Goal: Task Accomplishment & Management: Manage account settings

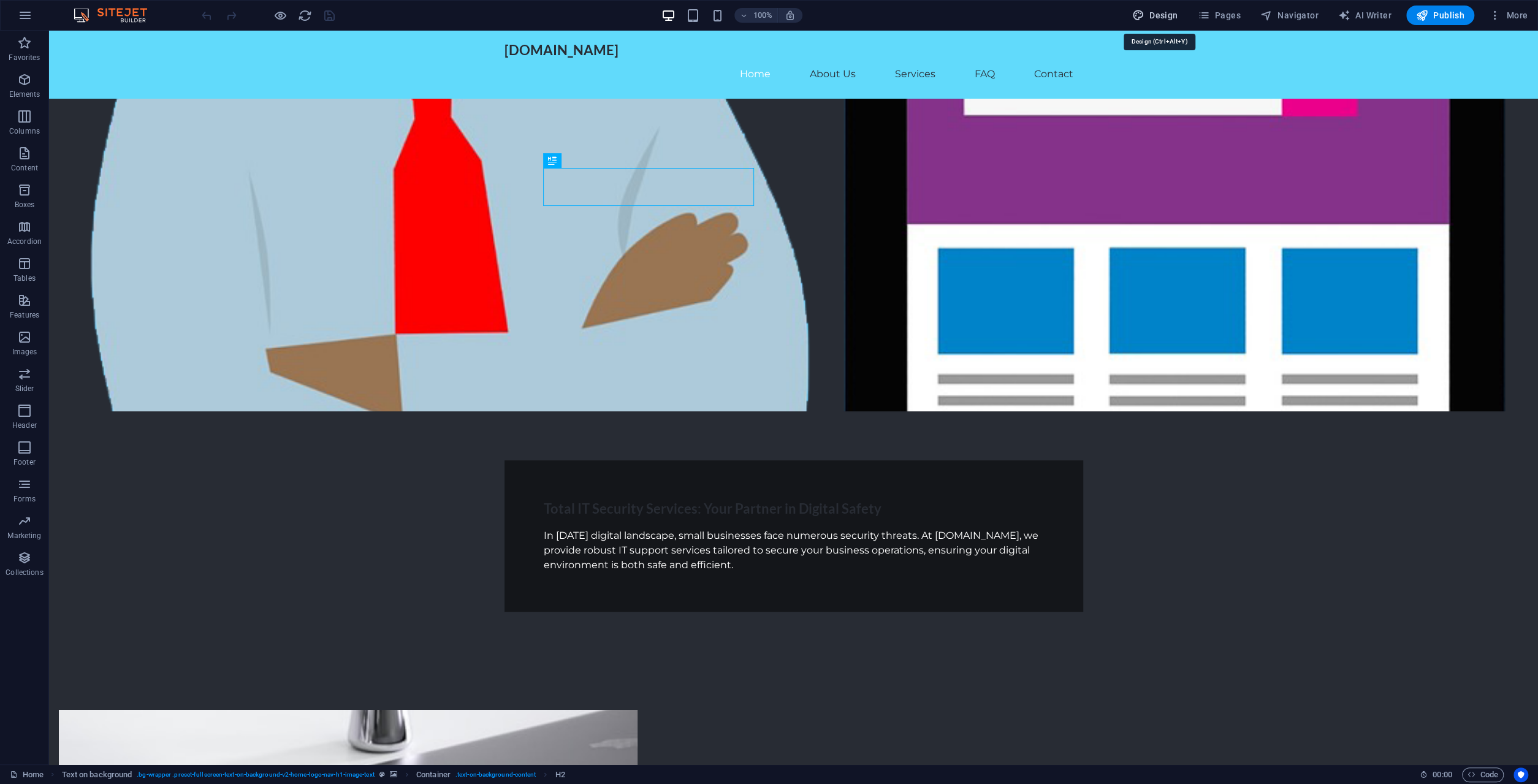
click at [1166, 21] on button "Design" at bounding box center [1155, 15] width 56 height 20
select select "ease-in-out"
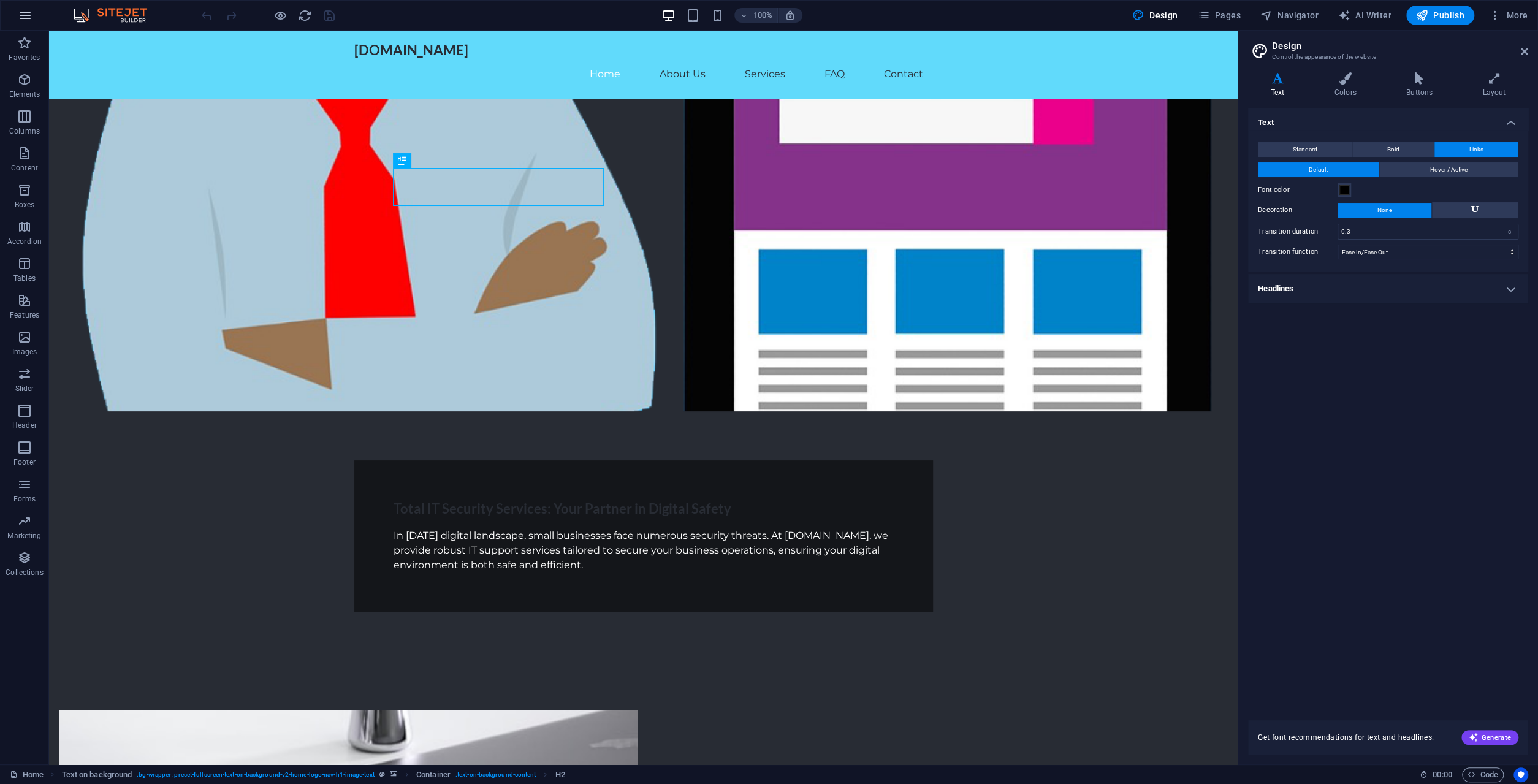
click at [24, 13] on icon "button" at bounding box center [24, 15] width 15 height 15
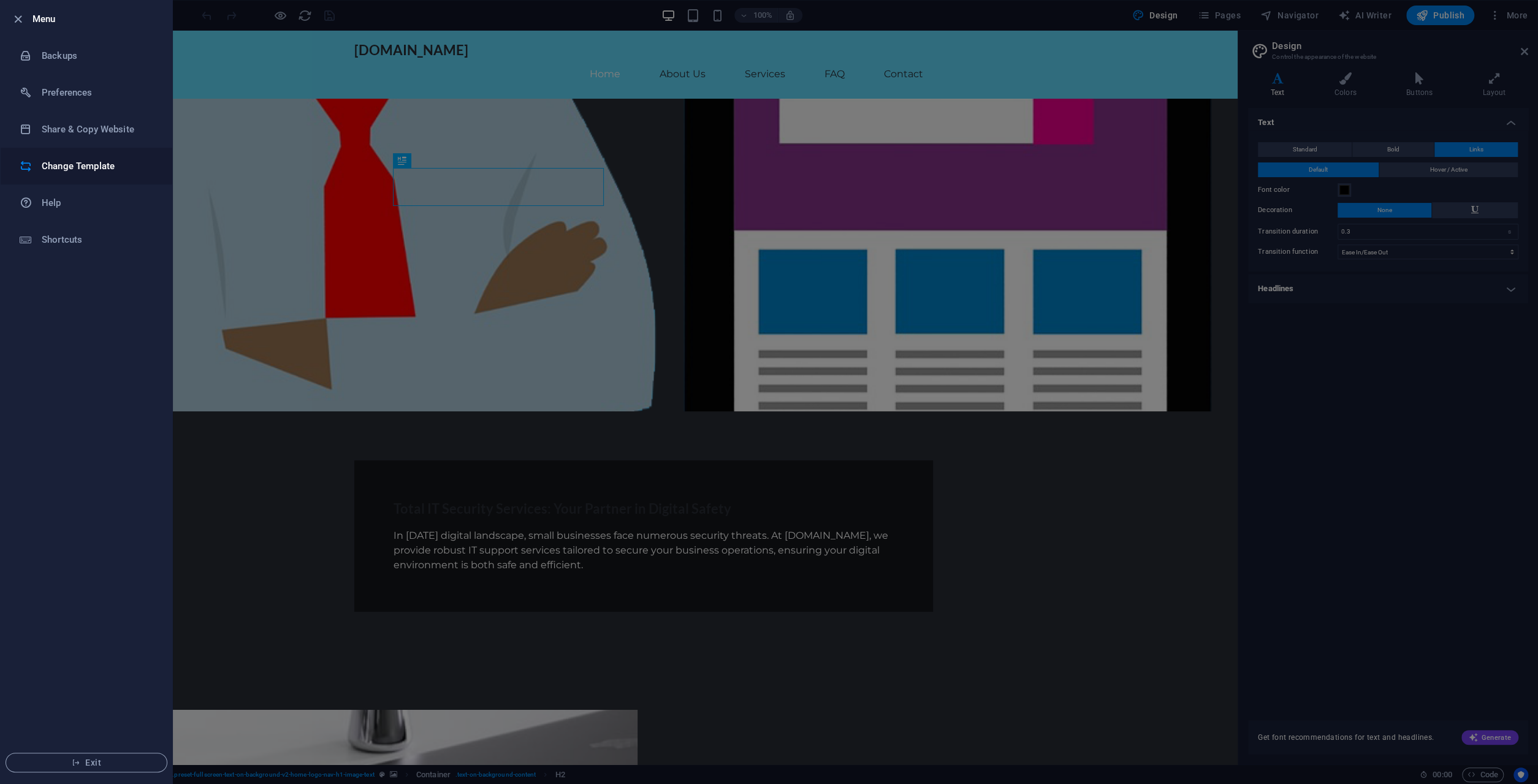
click at [89, 174] on li "Change Template" at bounding box center [86, 166] width 171 height 37
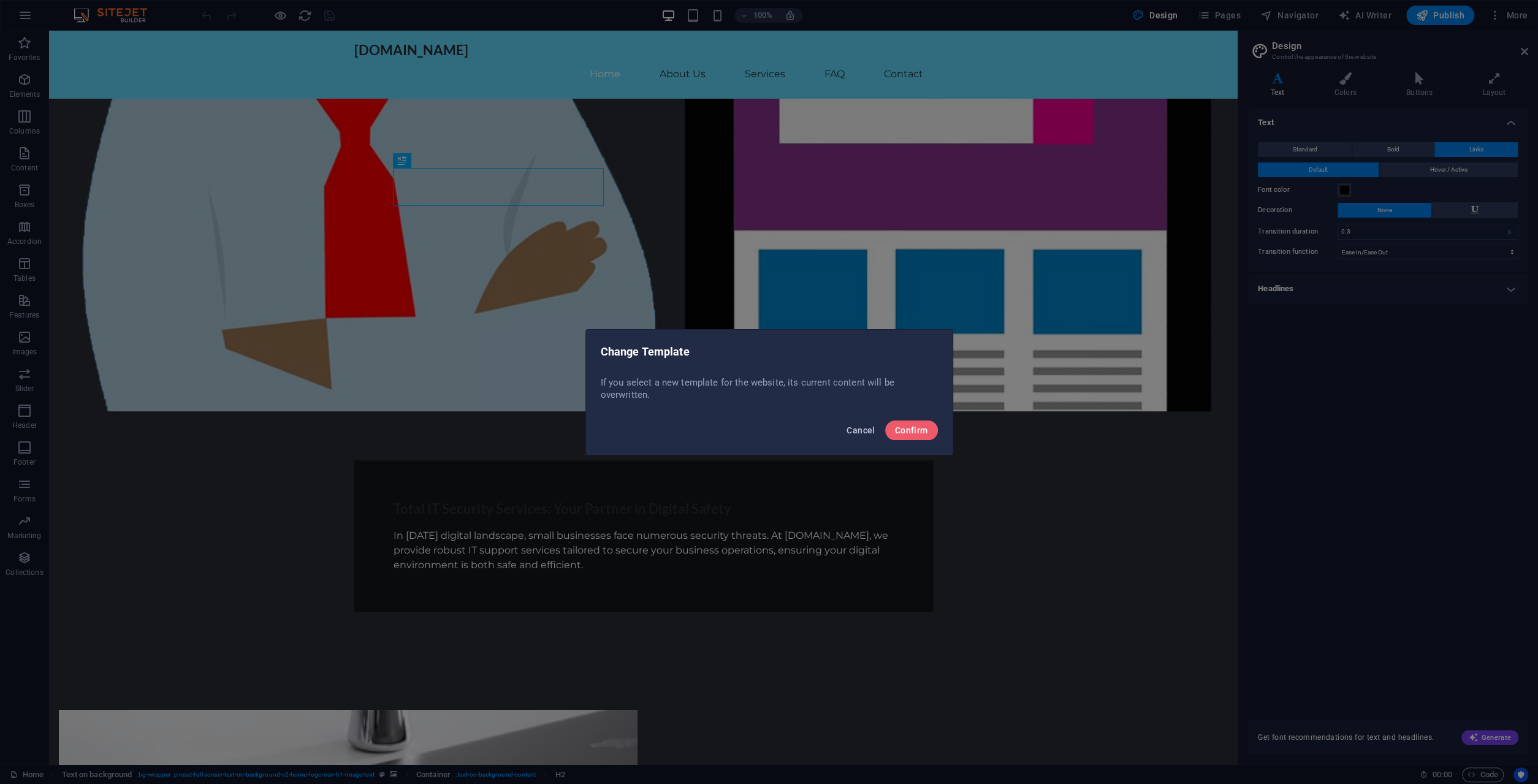
click at [865, 429] on span "Cancel" at bounding box center [860, 430] width 28 height 10
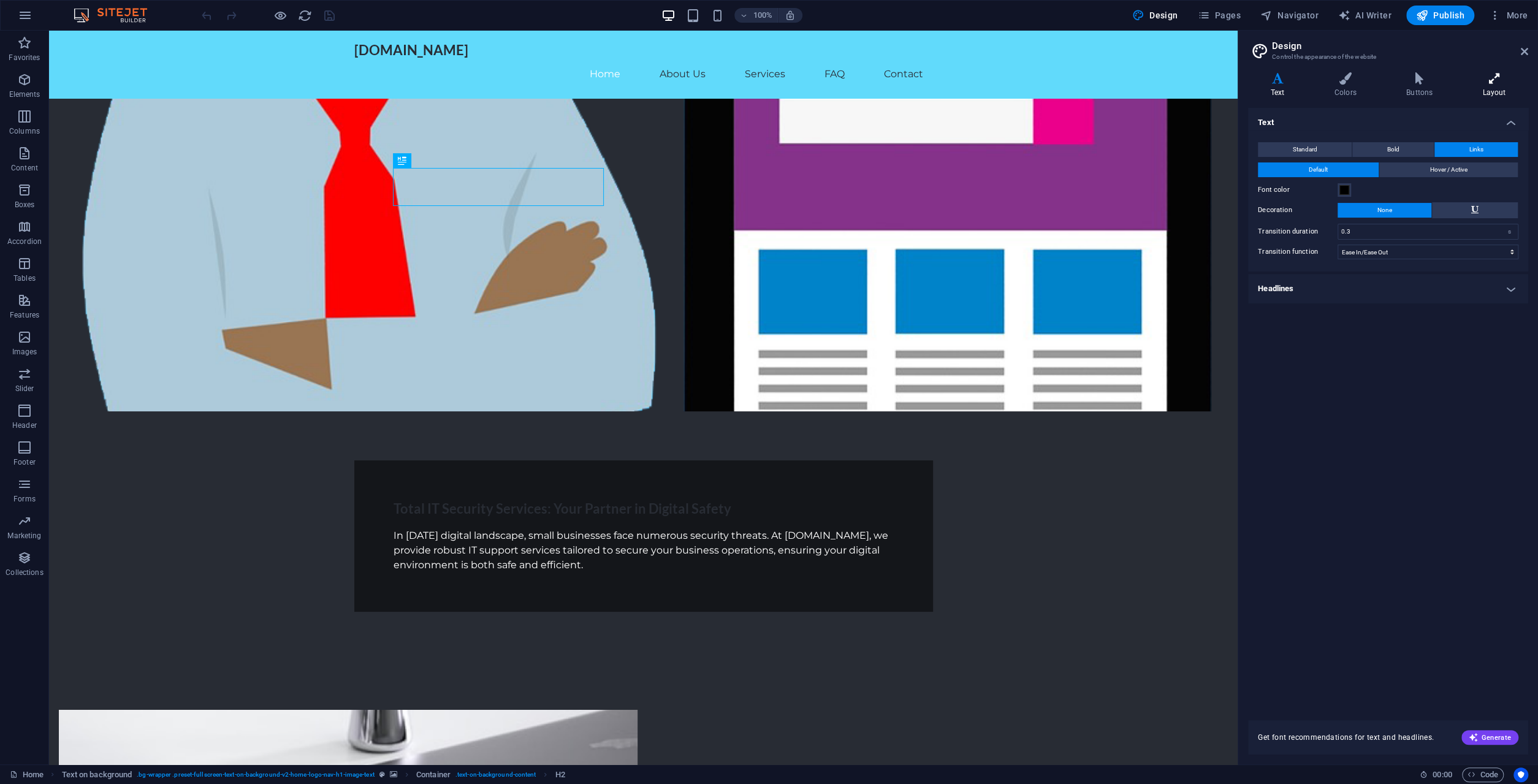
click at [1491, 90] on h4 "Layout" at bounding box center [1494, 86] width 68 height 26
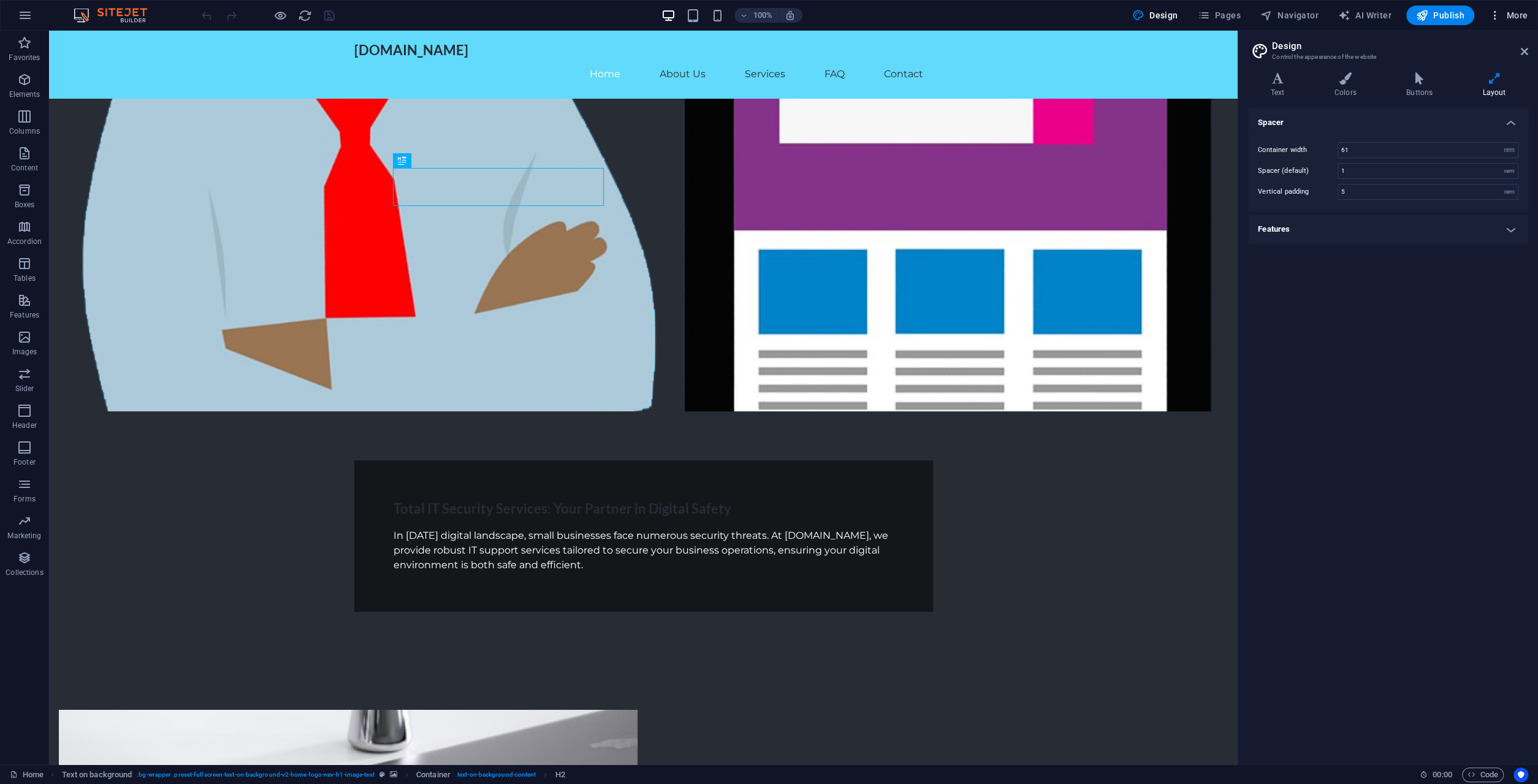
click at [1487, 18] on button "More" at bounding box center [1507, 15] width 48 height 20
click at [1478, 114] on li "SEO Analysis" at bounding box center [1471, 106] width 109 height 29
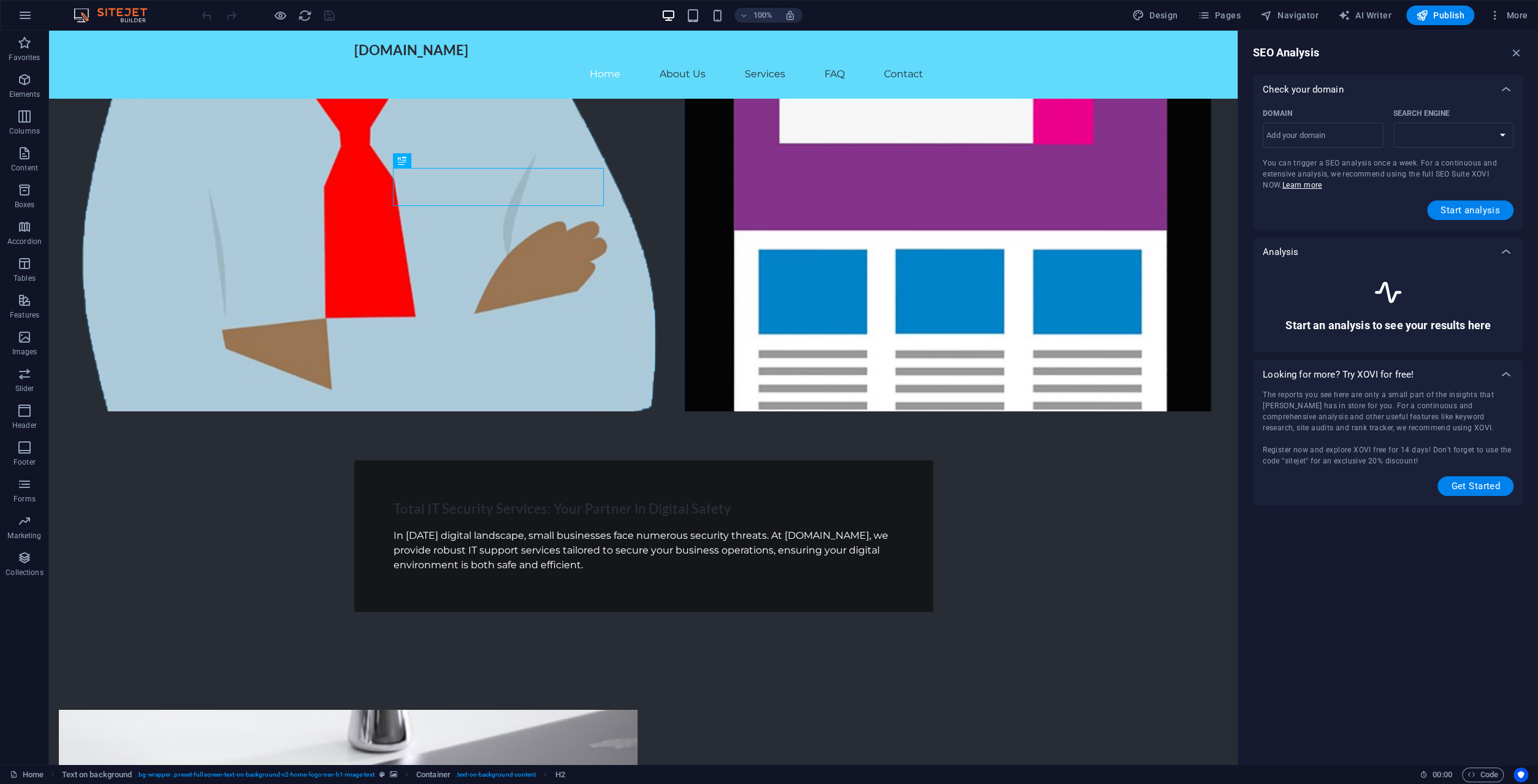
select select "[DOMAIN_NAME]"
click at [1302, 134] on input "Domain ​" at bounding box center [1323, 135] width 121 height 20
click at [1316, 138] on input "Domain ​" at bounding box center [1323, 135] width 121 height 20
paste input "[URL][DOMAIN_NAME]"
click at [1473, 216] on button "Start analysis" at bounding box center [1470, 210] width 86 height 20
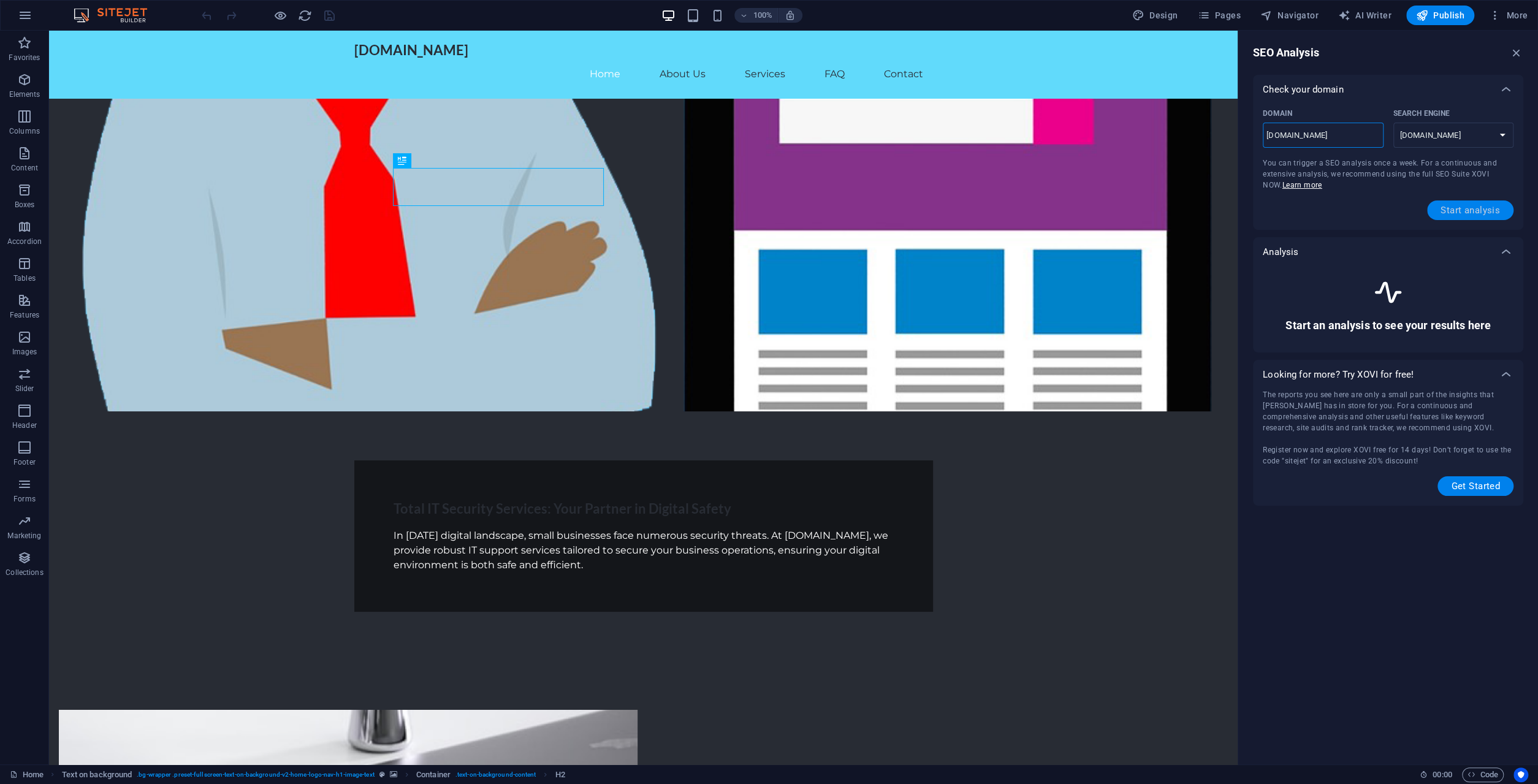
click at [1455, 207] on span "Start analysis" at bounding box center [1470, 210] width 60 height 10
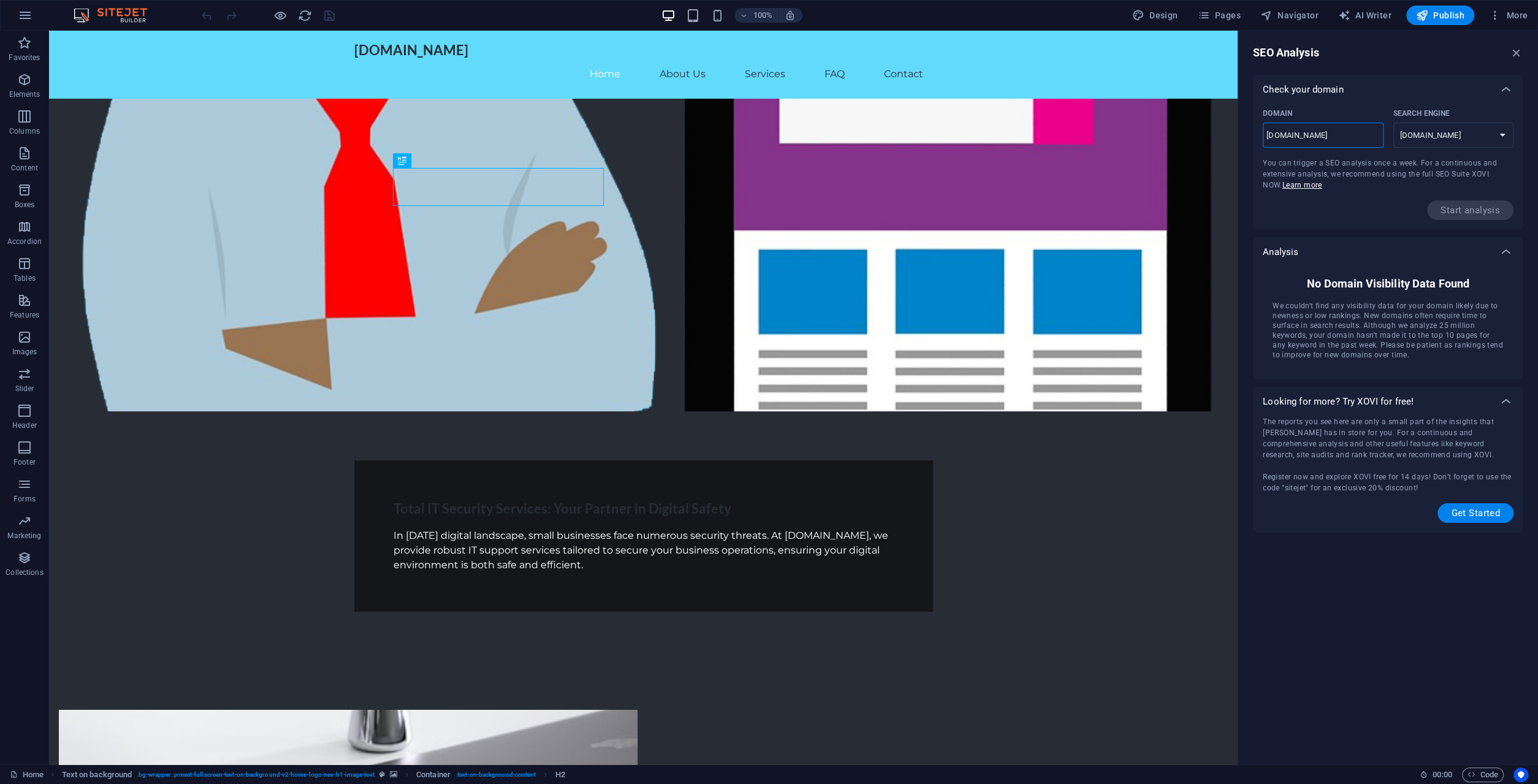
drag, startPoint x: 1334, startPoint y: 135, endPoint x: 1285, endPoint y: 139, distance: 49.2
click at [1285, 139] on input "[DOMAIN_NAME]" at bounding box center [1323, 135] width 121 height 20
click at [1364, 190] on div "Domain [DOMAIN_NAME] ​ Search Engine [DOMAIN_NAME] [DOMAIN_NAME] [DOMAIN_NAME] …" at bounding box center [1388, 161] width 251 height 115
click at [1361, 140] on input "[DOMAIN_NAME]" at bounding box center [1323, 135] width 121 height 20
click at [1393, 122] on select "[DOMAIN_NAME] [DOMAIN_NAME] [DOMAIN_NAME] [DOMAIN_NAME] [DOMAIN_NAME] [DOMAIN_N…" at bounding box center [1454, 135] width 121 height 25
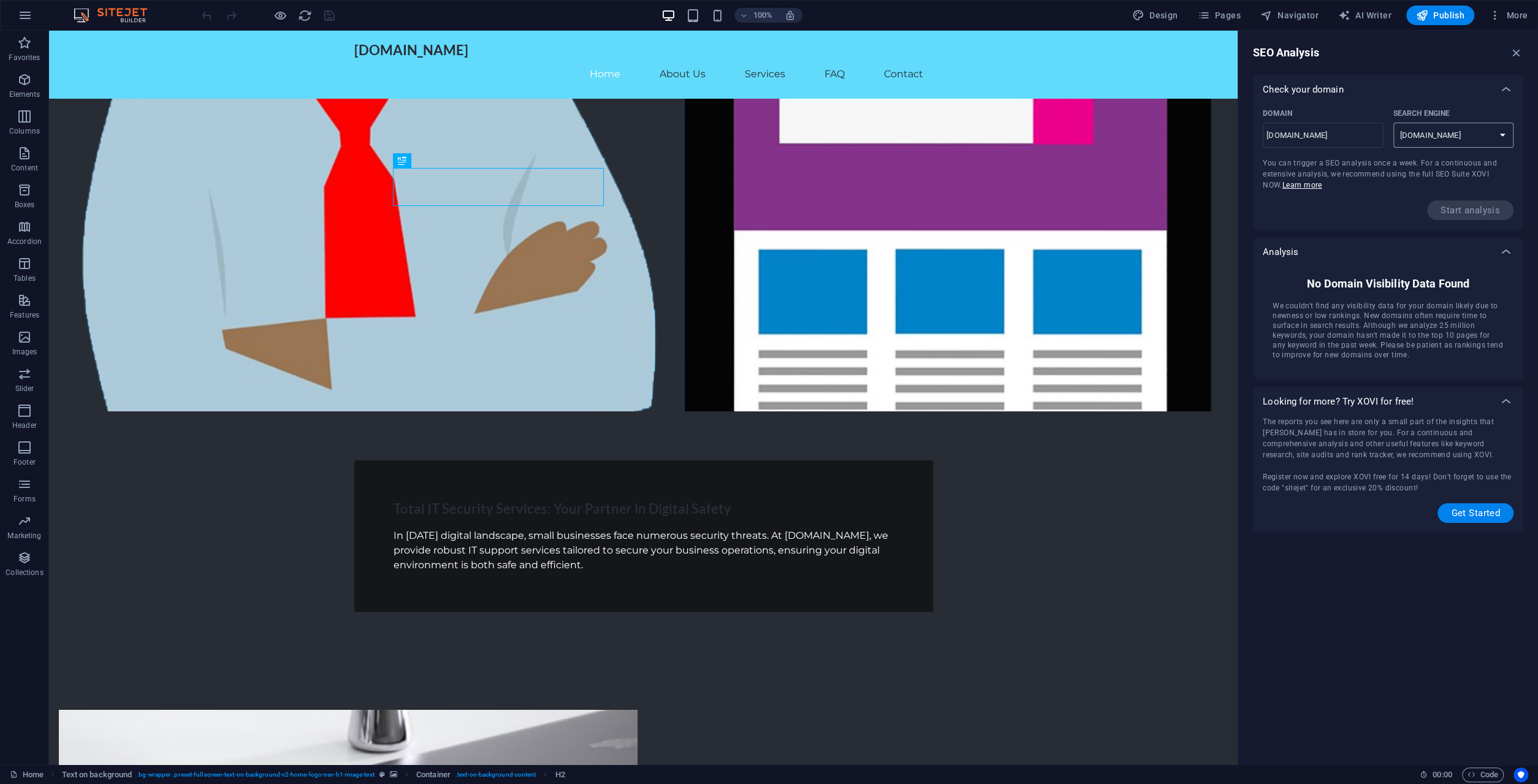
click option "[DOMAIN_NAME]" at bounding box center [0, 0] width 0 height 0
click at [1335, 195] on div "Domain [DOMAIN_NAME] ​ Search Engine [DOMAIN_NAME] [DOMAIN_NAME] [DOMAIN_NAME] …" at bounding box center [1388, 161] width 251 height 115
click at [1352, 136] on input "[DOMAIN_NAME]" at bounding box center [1323, 135] width 121 height 20
click at [1285, 135] on input "[DOMAIN_NAME]" at bounding box center [1323, 135] width 121 height 20
drag, startPoint x: 1360, startPoint y: 137, endPoint x: 1230, endPoint y: 133, distance: 130.1
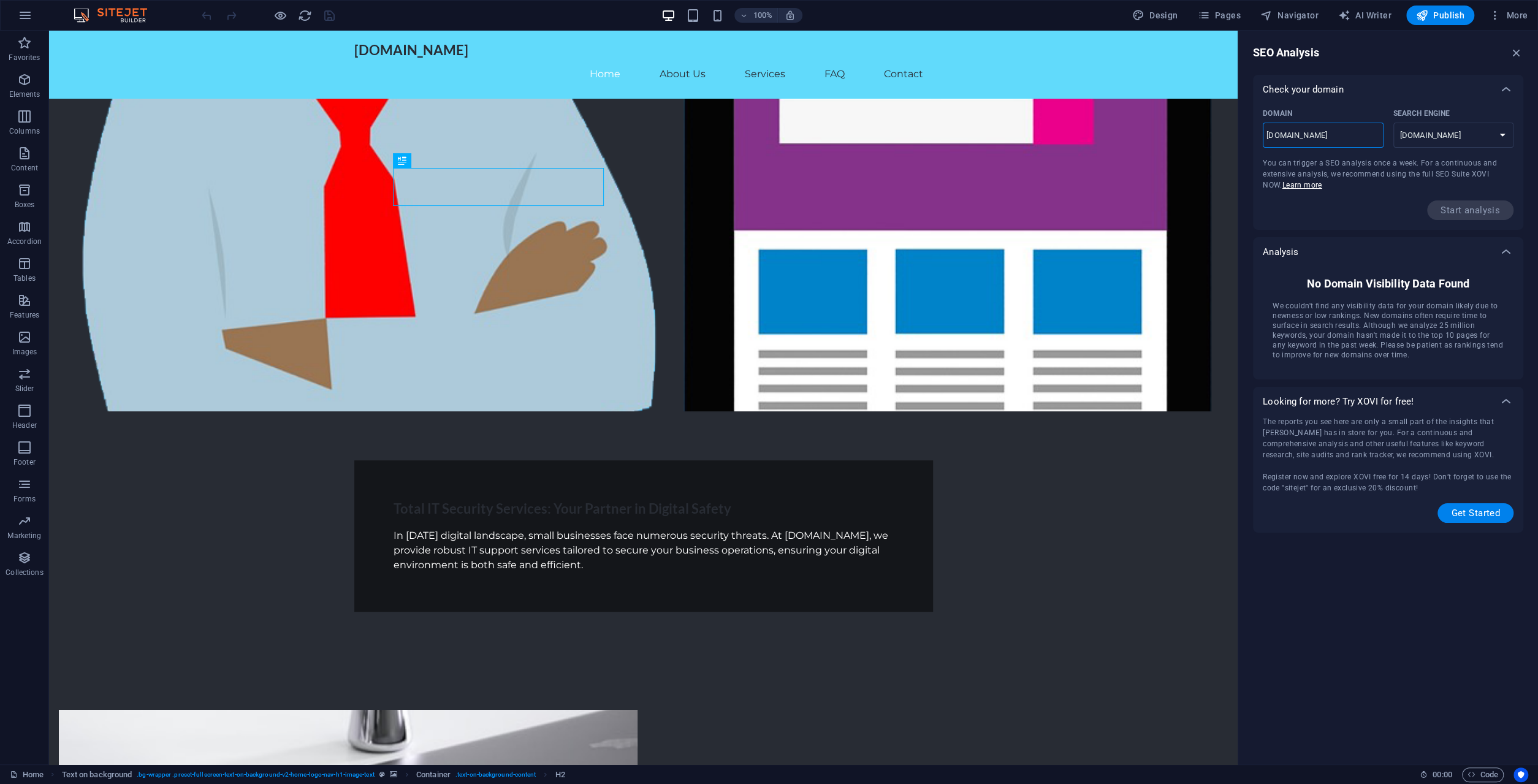
click at [1263, 133] on input "[DOMAIN_NAME]" at bounding box center [1323, 135] width 121 height 20
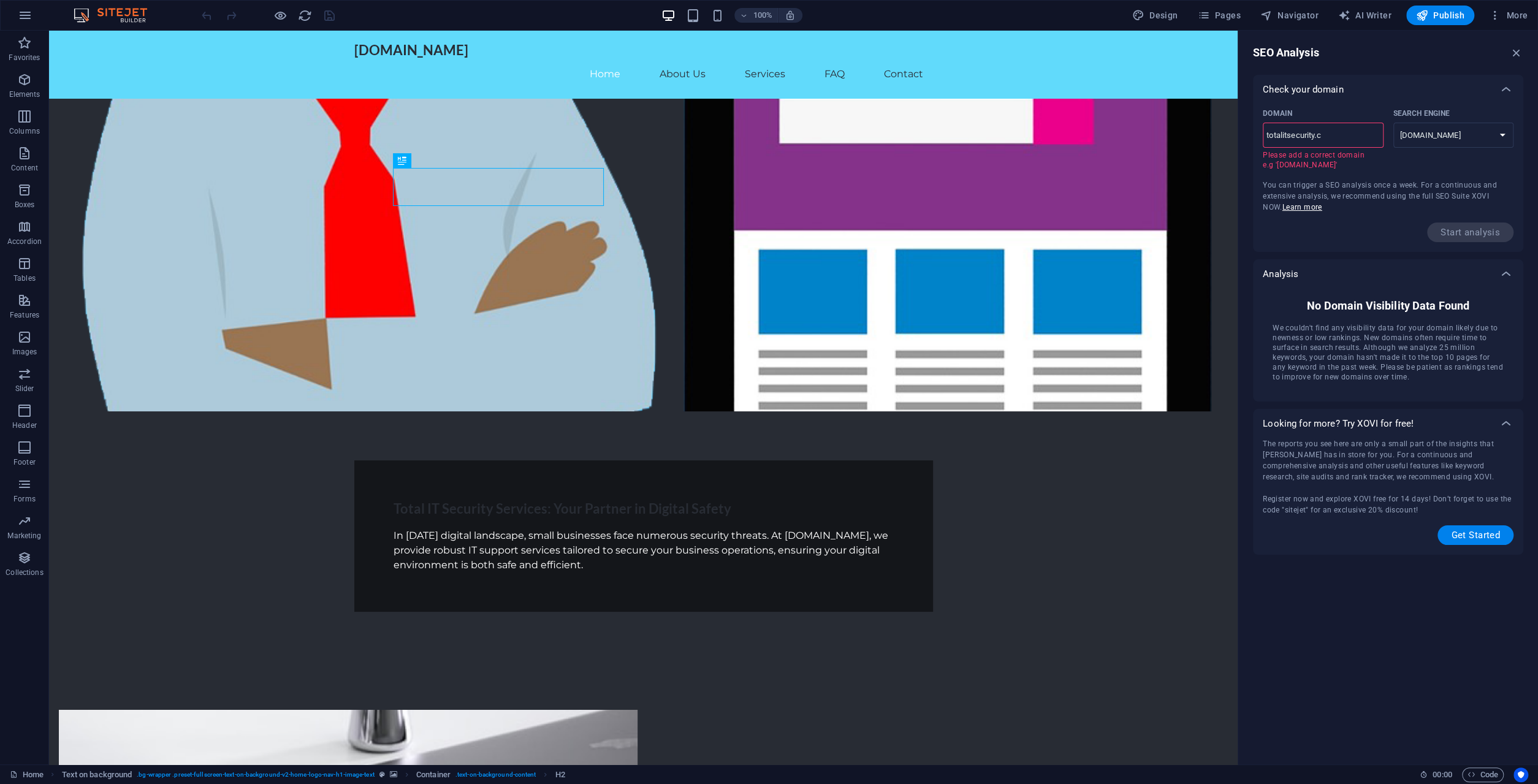
type input "[DOMAIN_NAME]"
select select "[DOMAIN_NAME]"
type input "[DOMAIN_NAME]"
select select "[DOMAIN_NAME]"
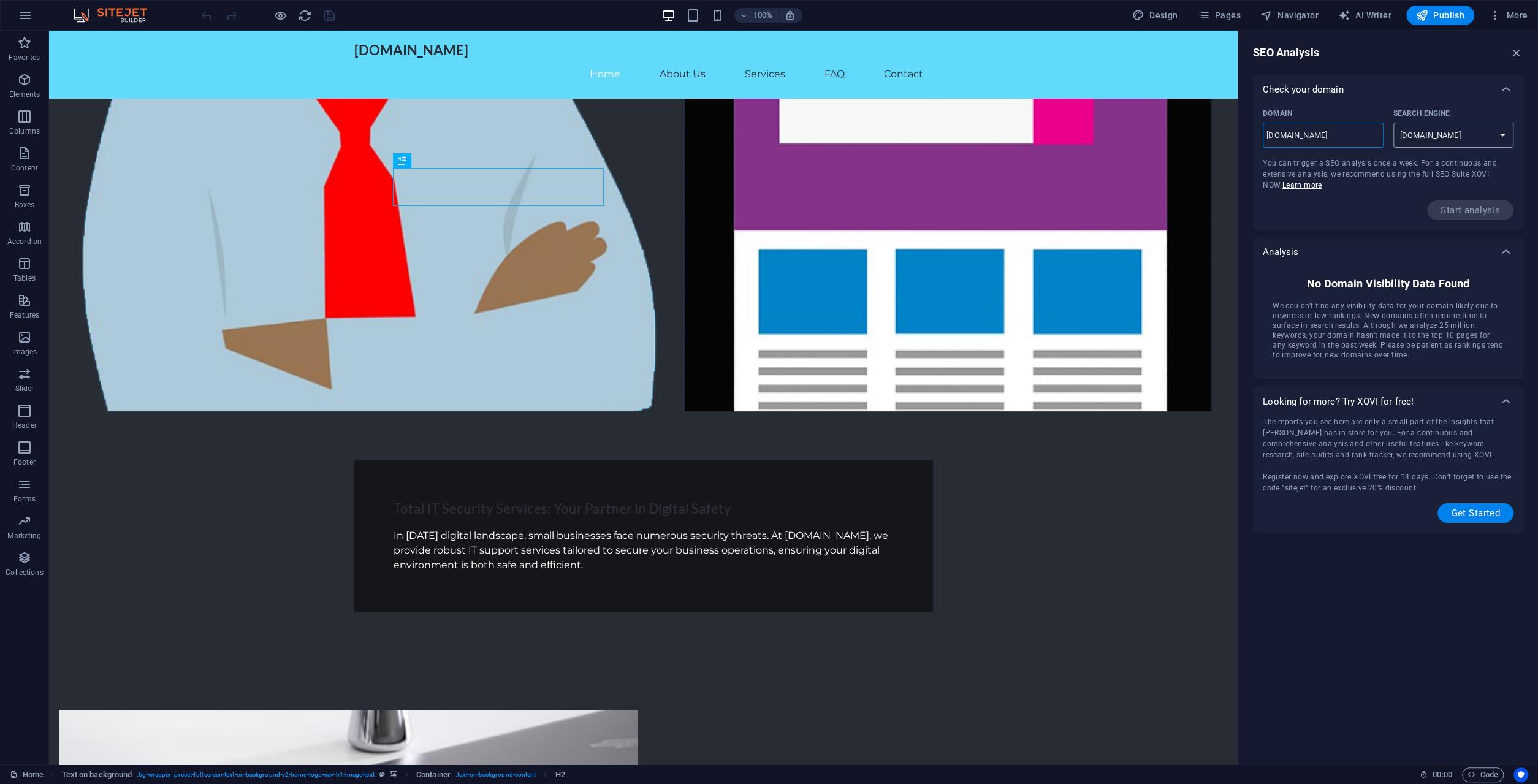
type input "[DOMAIN_NAME]"
click at [1393, 122] on select "[DOMAIN_NAME] [DOMAIN_NAME] [DOMAIN_NAME] [DOMAIN_NAME] [DOMAIN_NAME] [DOMAIN_N…" at bounding box center [1454, 135] width 121 height 25
click option "[DOMAIN_NAME]" at bounding box center [0, 0] width 0 height 0
click at [1344, 199] on div "Domain [DOMAIN_NAME] ​ Search Engine [DOMAIN_NAME] [DOMAIN_NAME] [DOMAIN_NAME] …" at bounding box center [1388, 161] width 251 height 115
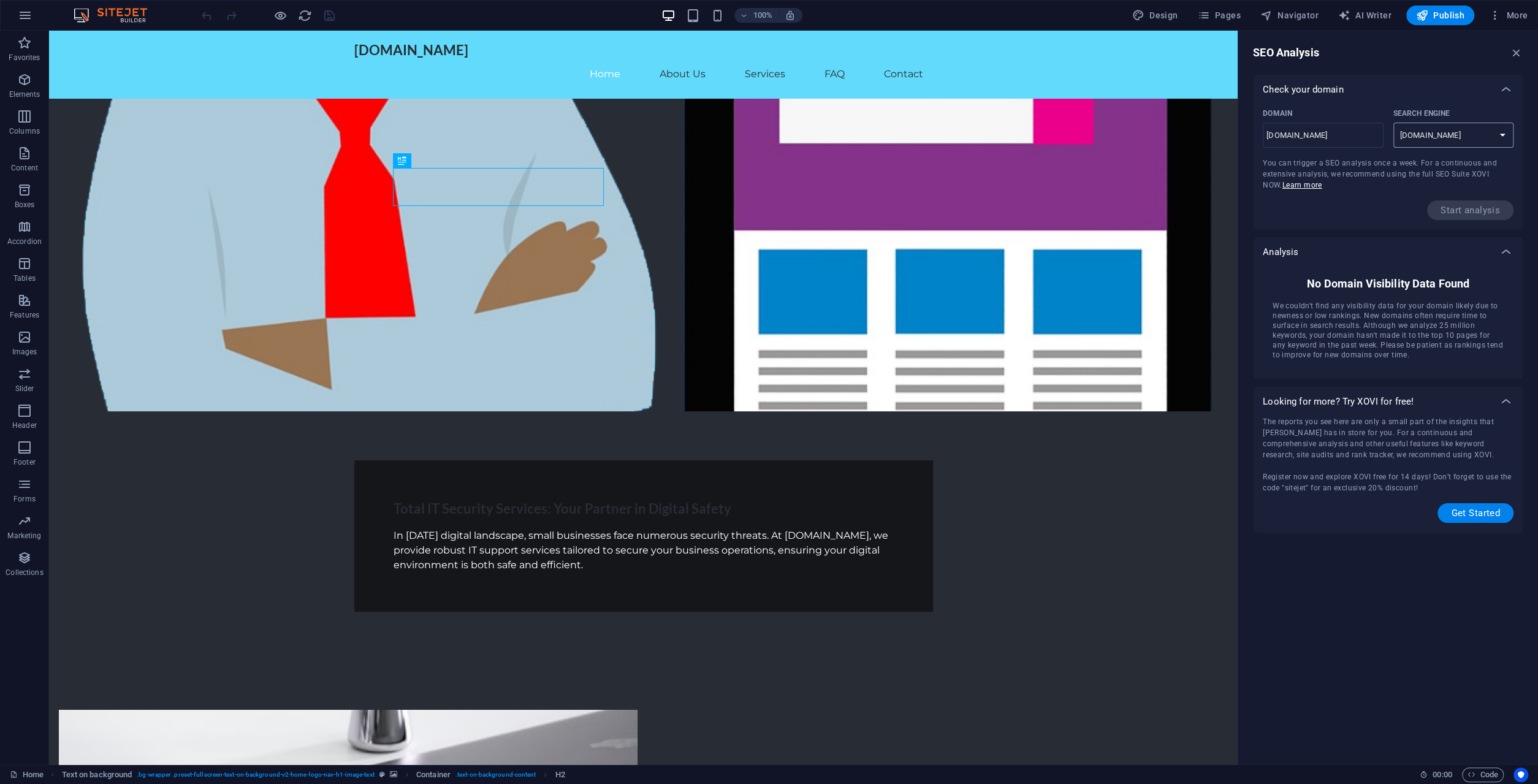
click at [1393, 122] on select "[DOMAIN_NAME] [DOMAIN_NAME] [DOMAIN_NAME] [DOMAIN_NAME] [DOMAIN_NAME] [DOMAIN_N…" at bounding box center [1454, 135] width 121 height 25
select select "[DOMAIN_NAME]"
click option "[DOMAIN_NAME]" at bounding box center [0, 0] width 0 height 0
click at [1383, 207] on div "Start analysis" at bounding box center [1388, 210] width 251 height 20
click at [1273, 136] on input "[DOMAIN_NAME]" at bounding box center [1323, 135] width 121 height 20
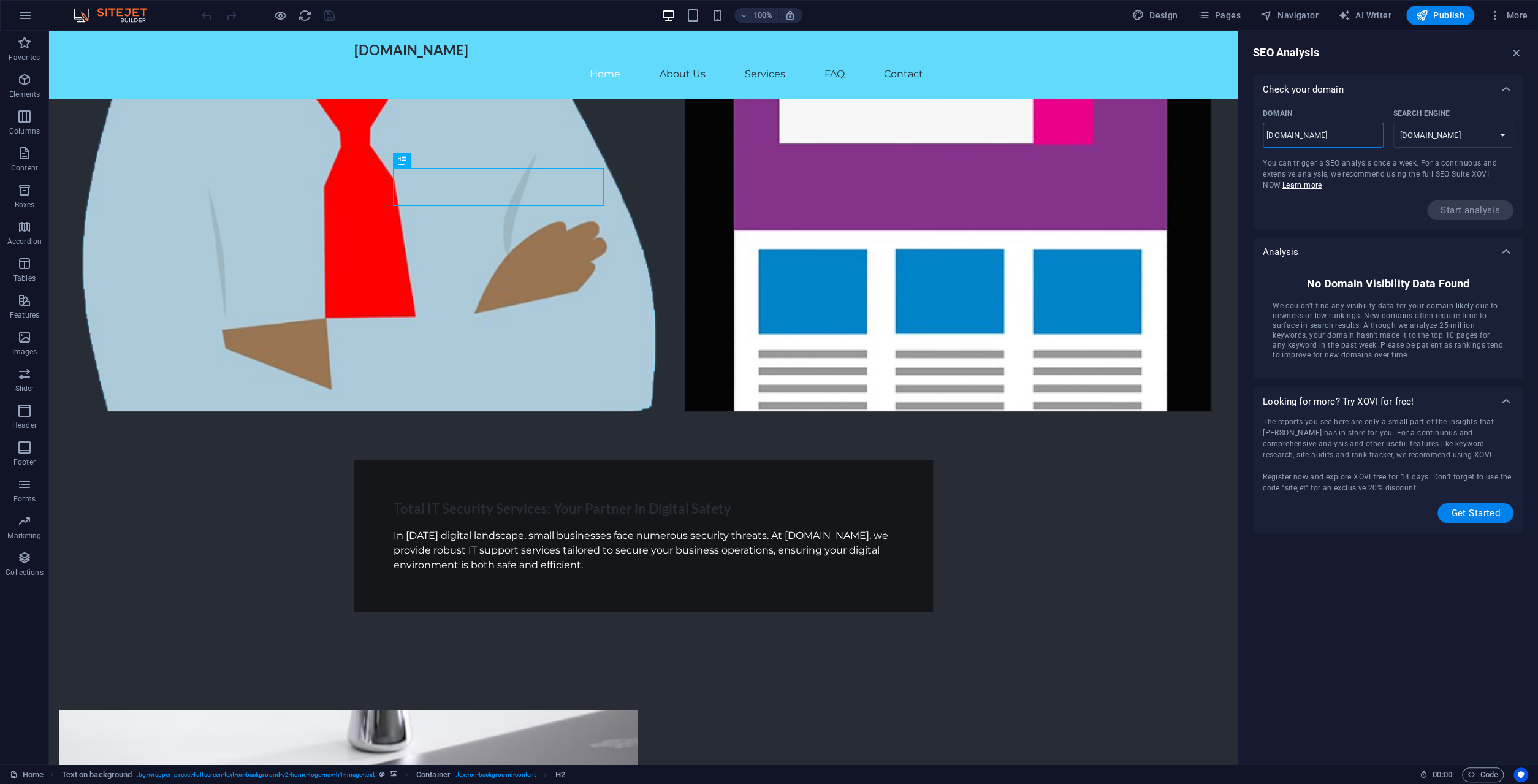
type input "[DOMAIN_NAME]"
click at [1382, 196] on div "Domain [DOMAIN_NAME] ​ Search Engine [DOMAIN_NAME] [DOMAIN_NAME] [DOMAIN_NAME] …" at bounding box center [1388, 161] width 251 height 115
click at [1393, 122] on select "[DOMAIN_NAME] [DOMAIN_NAME] [DOMAIN_NAME] [DOMAIN_NAME] [DOMAIN_NAME] [DOMAIN_N…" at bounding box center [1454, 135] width 121 height 25
select select "[DOMAIN_NAME]"
click option "[DOMAIN_NAME]" at bounding box center [0, 0] width 0 height 0
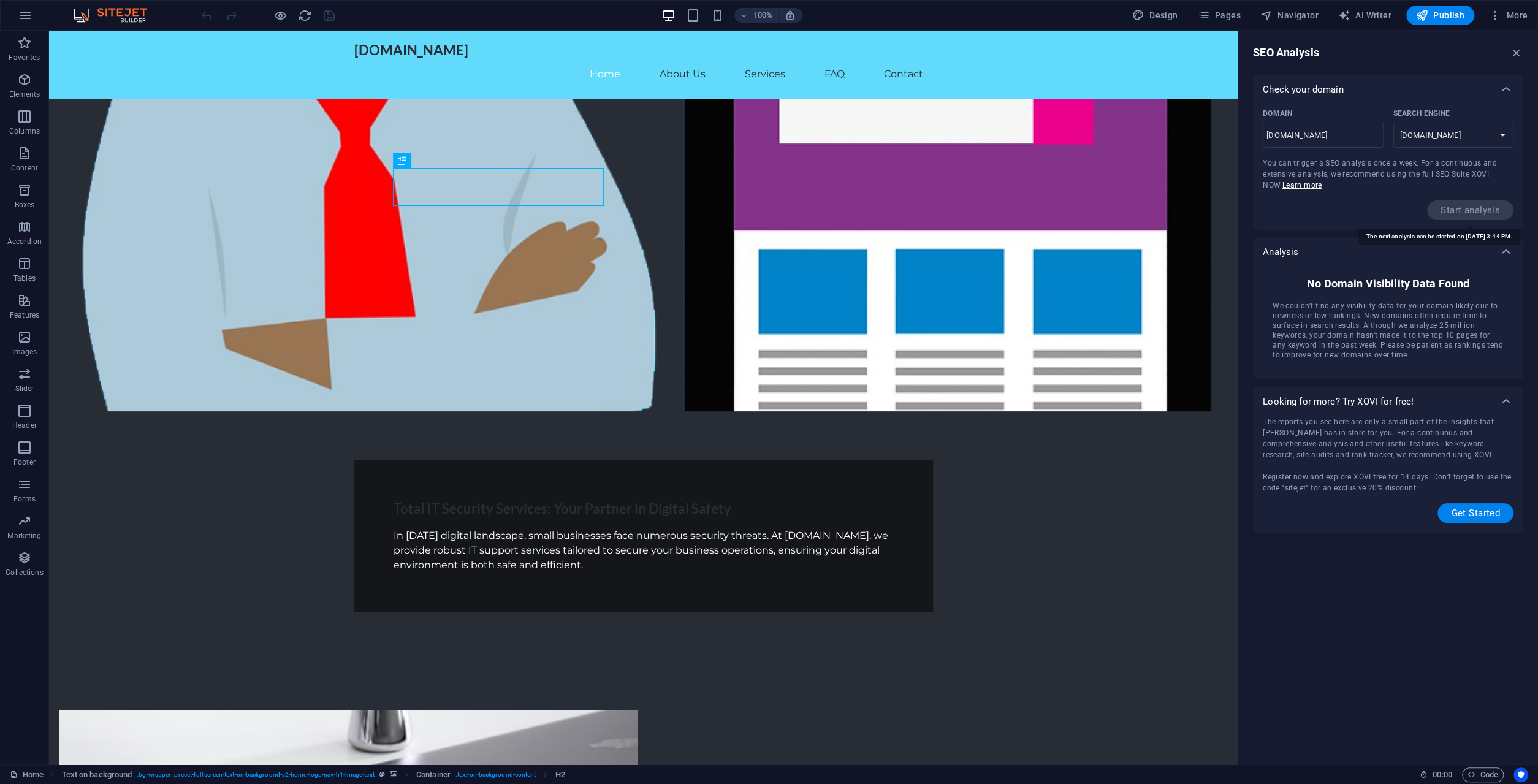
click at [1468, 208] on span "Start analysis" at bounding box center [1470, 210] width 86 height 20
click at [1501, 20] on icon "button" at bounding box center [1495, 15] width 12 height 12
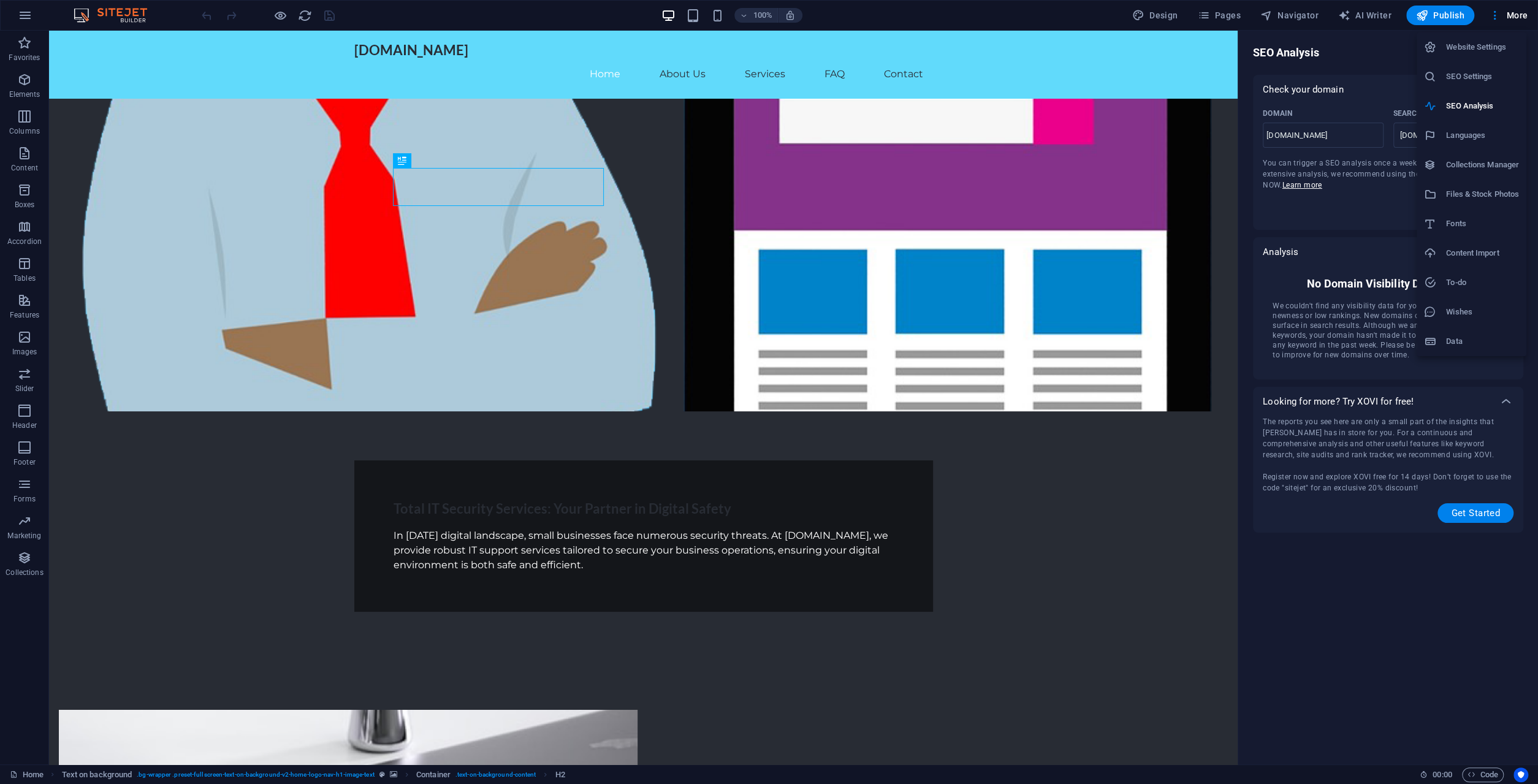
click at [1472, 76] on h6 "SEO Settings" at bounding box center [1482, 76] width 73 height 15
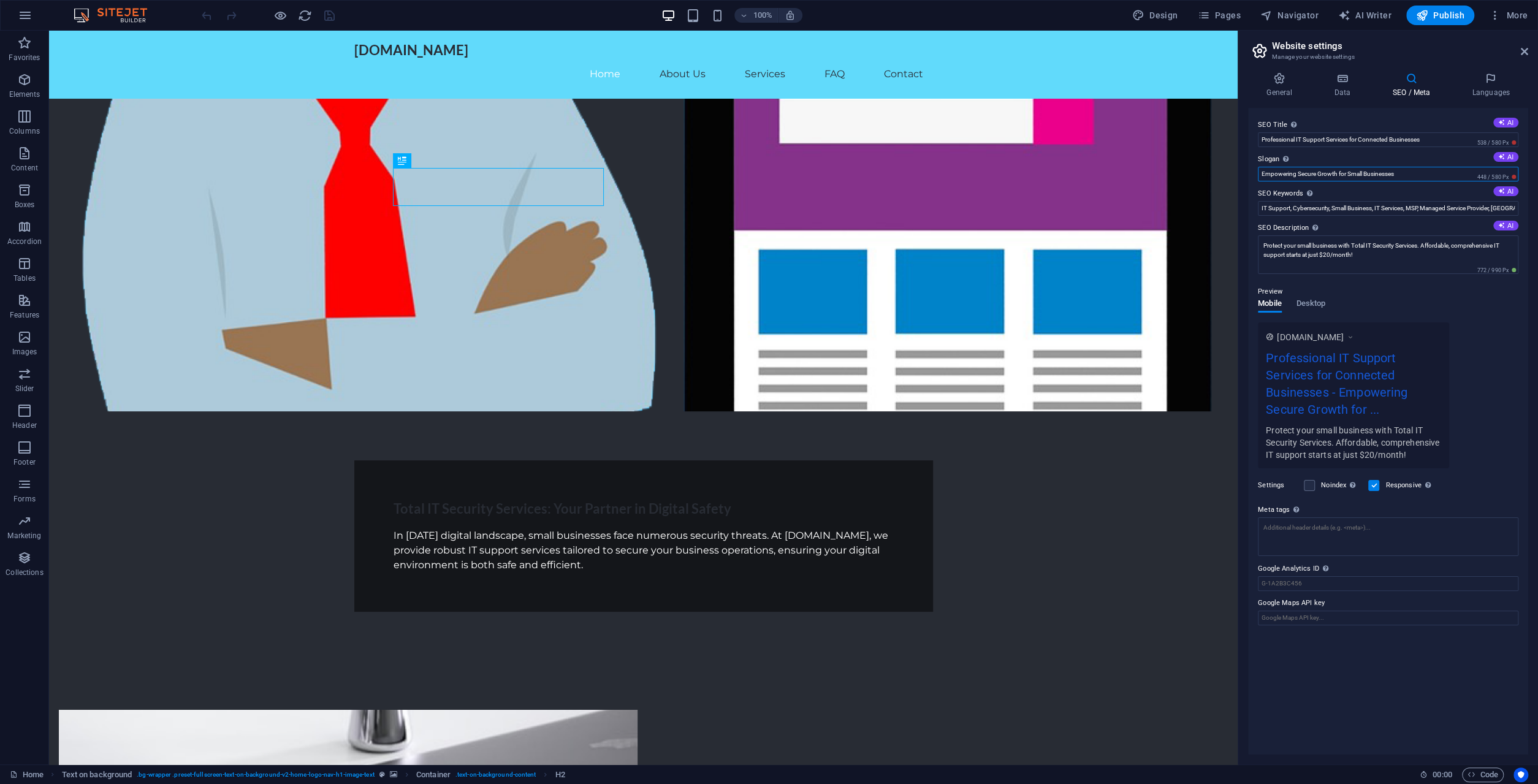
drag, startPoint x: 1338, startPoint y: 174, endPoint x: 1364, endPoint y: 229, distance: 60.8
click at [1338, 174] on input "Empowering Secure Growth for Small Businesses" at bounding box center [1388, 174] width 260 height 15
type input "Empowering Secured Confidence for Small Businesses"
click at [1269, 90] on h4 "General" at bounding box center [1282, 86] width 67 height 26
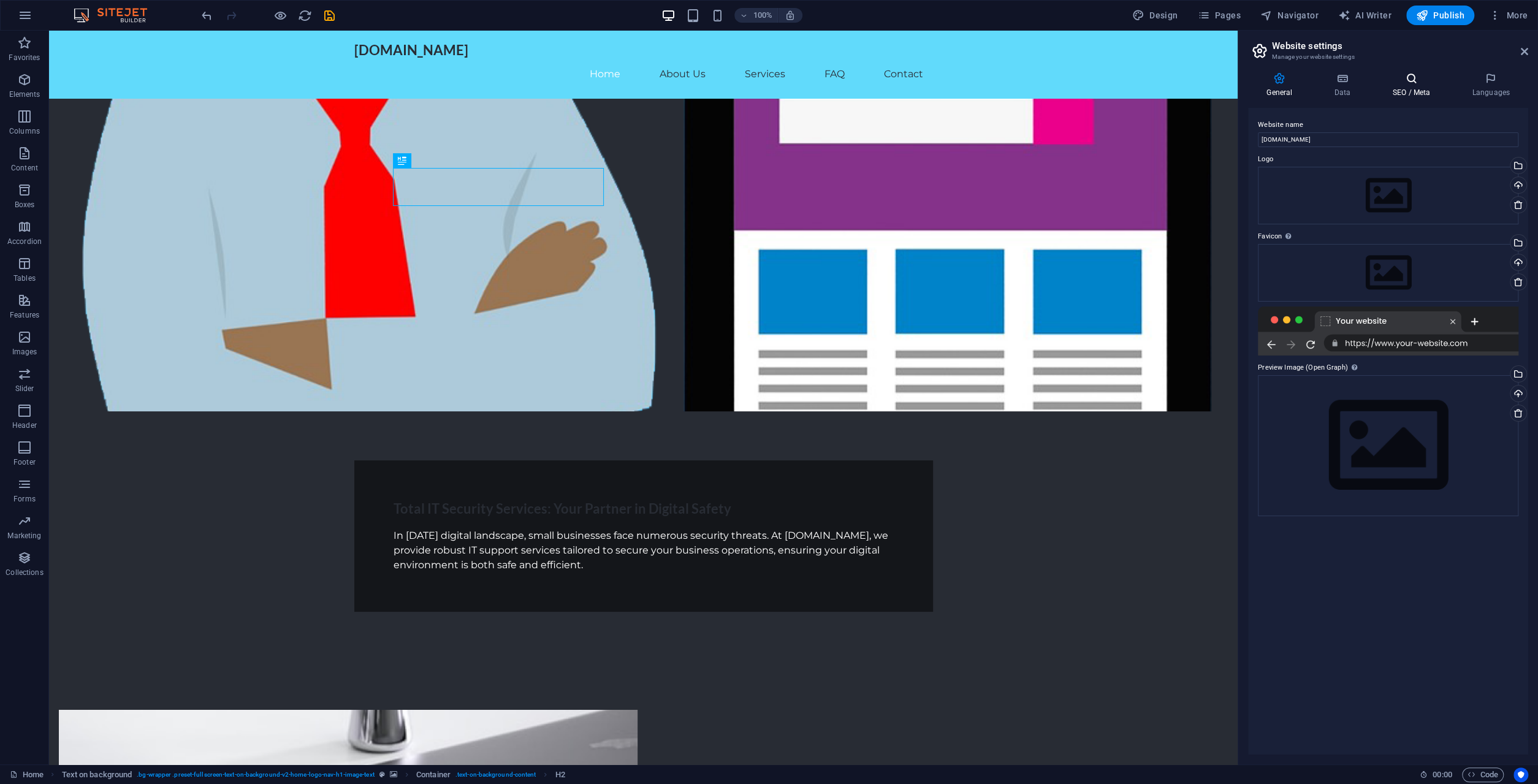
click at [1416, 86] on h4 "SEO / Meta" at bounding box center [1413, 86] width 80 height 26
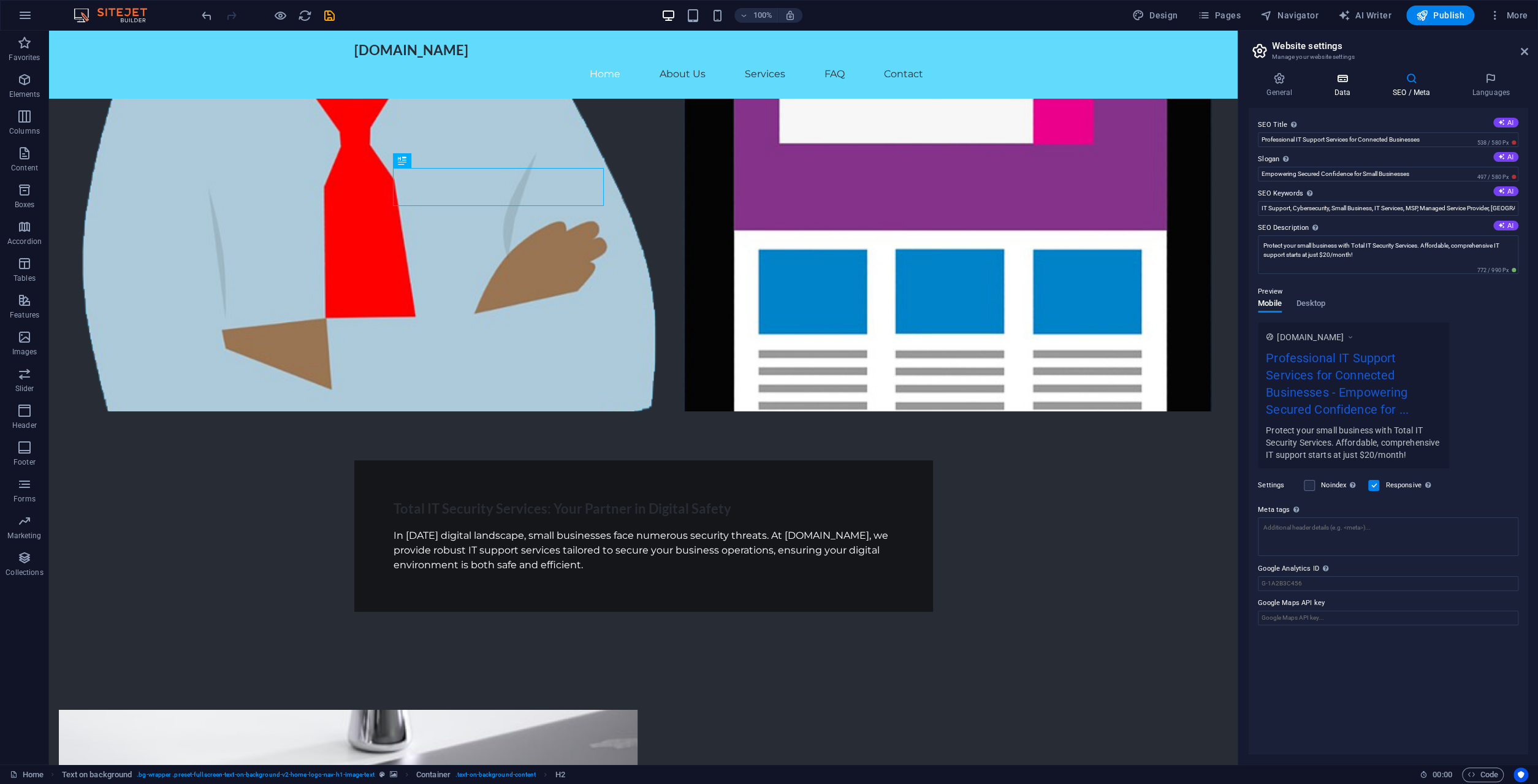
click at [1344, 83] on icon at bounding box center [1342, 79] width 54 height 12
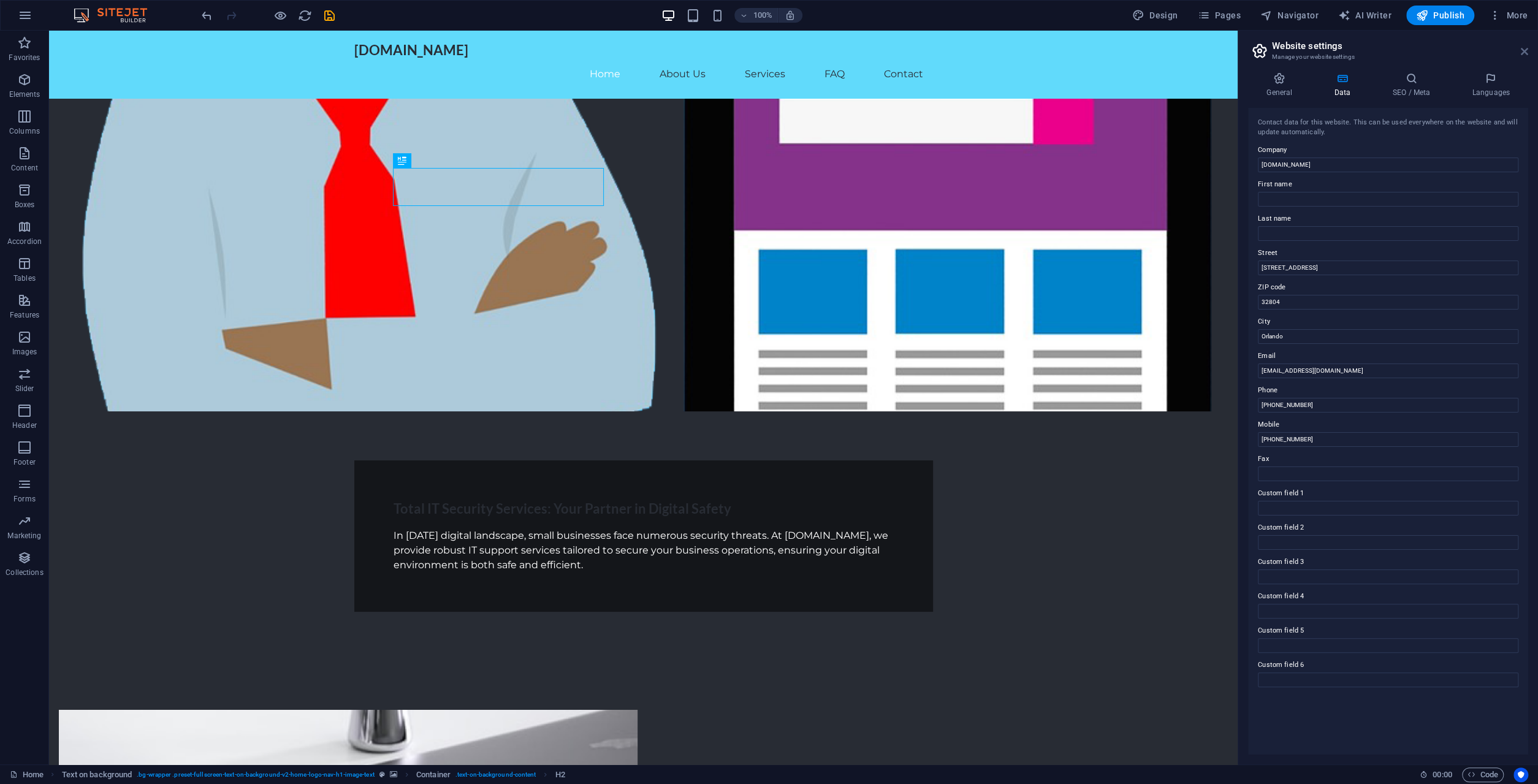
click at [1520, 51] on icon at bounding box center [1524, 51] width 8 height 10
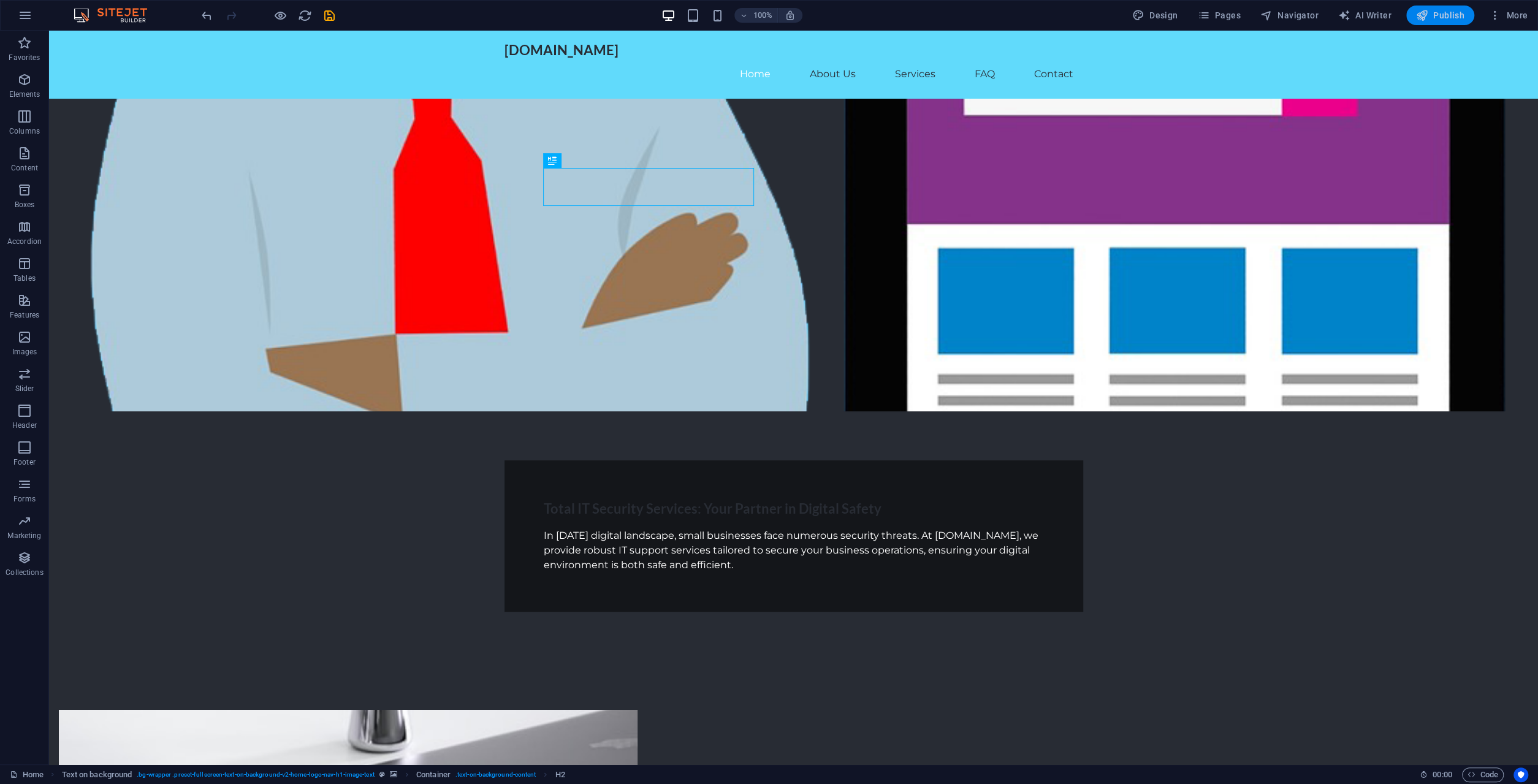
click at [1437, 18] on span "Publish" at bounding box center [1439, 15] width 48 height 12
